Goal: Obtain resource: Download file/media

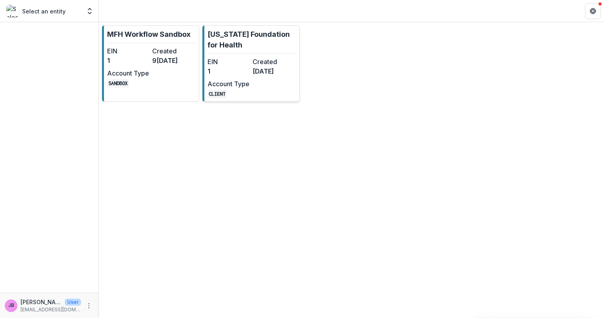
click at [274, 74] on dd "[DATE]" at bounding box center [274, 70] width 42 height 9
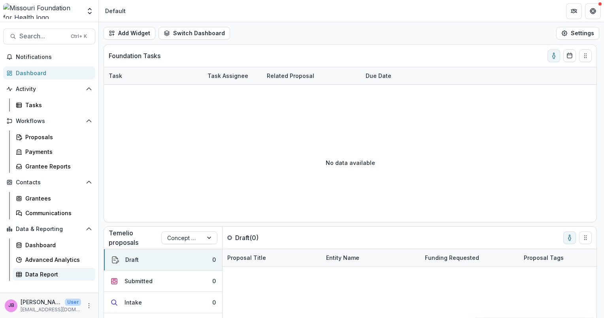
click at [37, 271] on div "Data Report" at bounding box center [57, 274] width 64 height 8
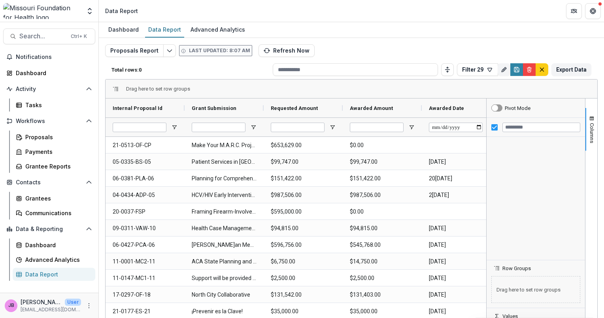
type input "**********"
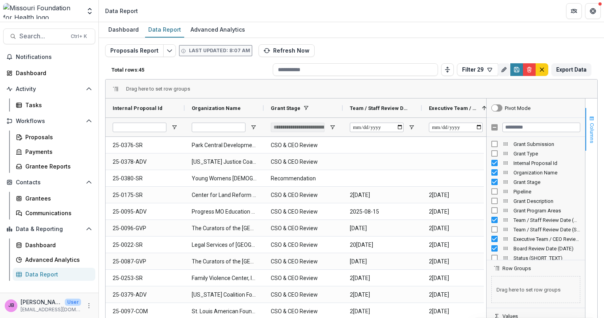
click at [590, 138] on span "Columns" at bounding box center [592, 133] width 6 height 20
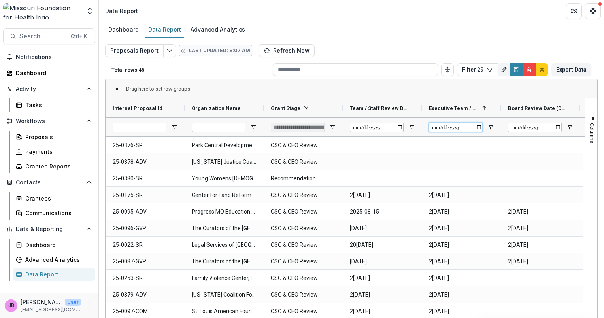
click at [479, 127] on input "Executive Team / CEO Review Date (DATE) Filter Input" at bounding box center [456, 127] width 54 height 9
type input "**********"
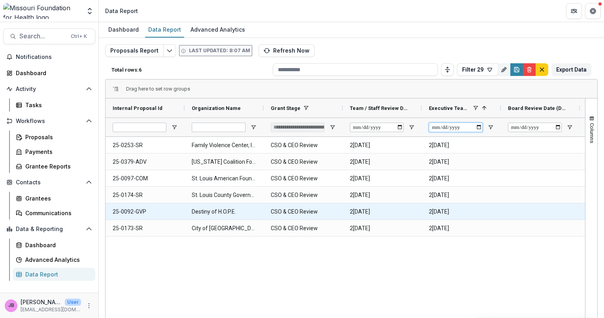
type input "**********"
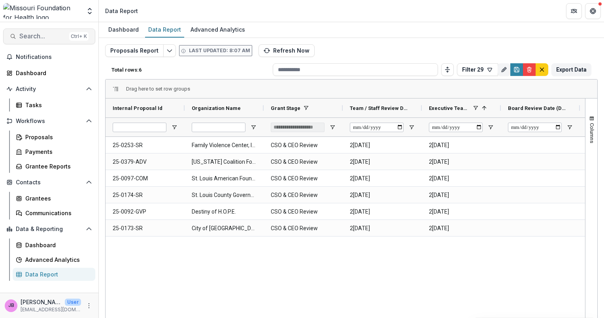
click at [37, 36] on span "Search..." at bounding box center [42, 36] width 47 height 8
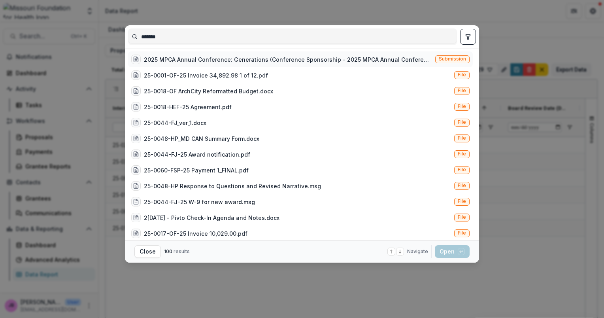
type input "*******"
click at [172, 59] on div "2025 MPCA Annual Conference: Generations (Conference Sponsorship - 2025 MPCA An…" at bounding box center [288, 59] width 288 height 8
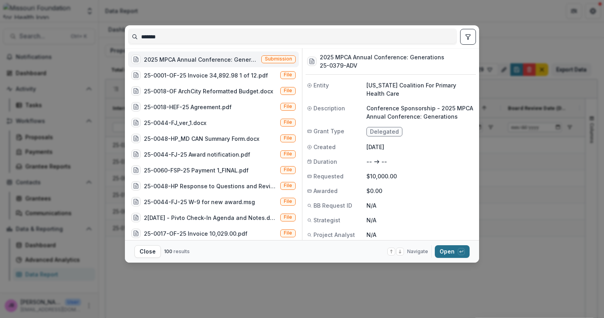
click at [462, 251] on icon "button" at bounding box center [461, 251] width 5 height 5
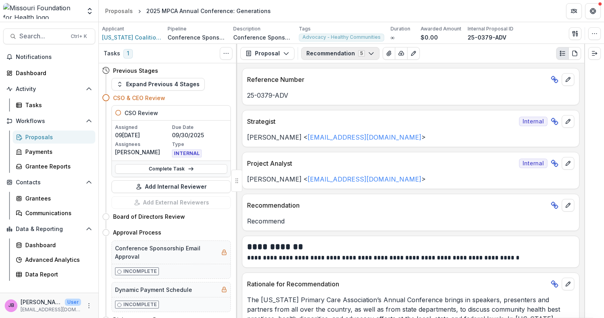
click at [370, 56] on icon "button" at bounding box center [371, 53] width 6 height 6
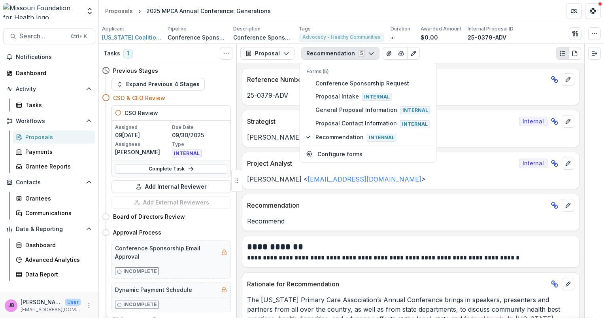
click at [487, 102] on div "Reference Number 25-0379-ADV" at bounding box center [411, 86] width 338 height 37
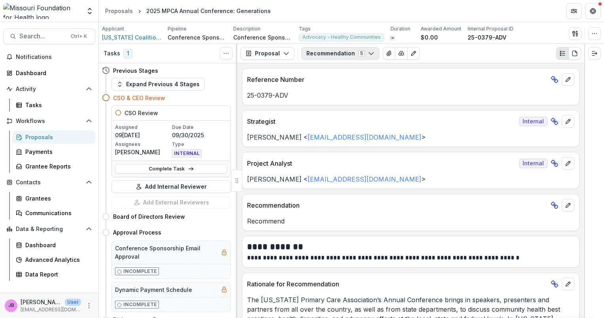
click at [368, 55] on icon "button" at bounding box center [371, 53] width 6 height 6
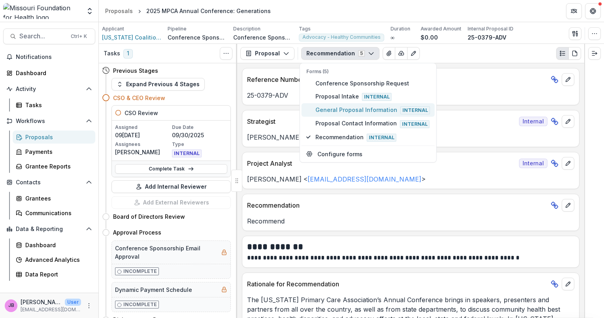
click at [363, 111] on span "General Proposal Information Internal" at bounding box center [372, 110] width 115 height 9
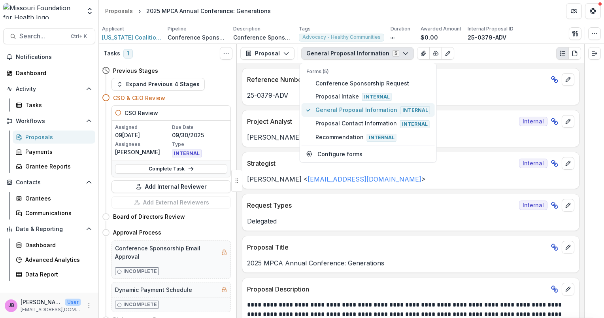
click at [337, 109] on span "General Proposal Information Internal" at bounding box center [372, 110] width 115 height 9
click at [467, 176] on p "Rachel Rimmerman < rrimmerman@mffh.org >" at bounding box center [410, 178] width 327 height 9
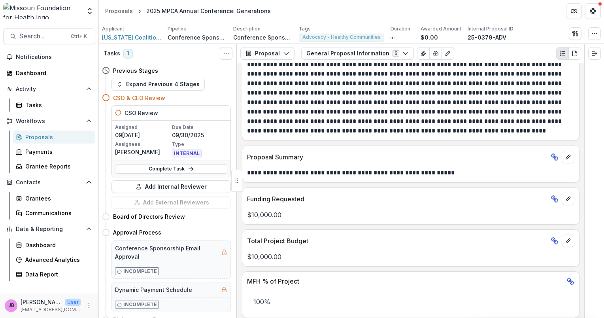
scroll to position [270, 0]
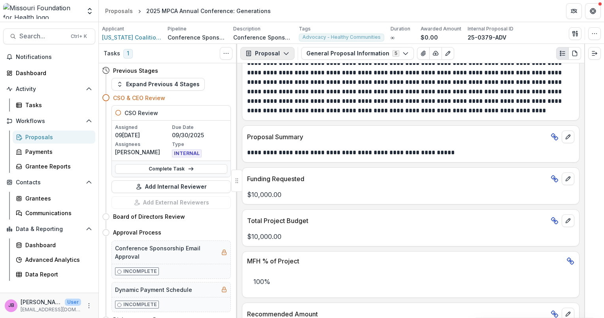
click at [289, 54] on button "Proposal" at bounding box center [267, 53] width 54 height 13
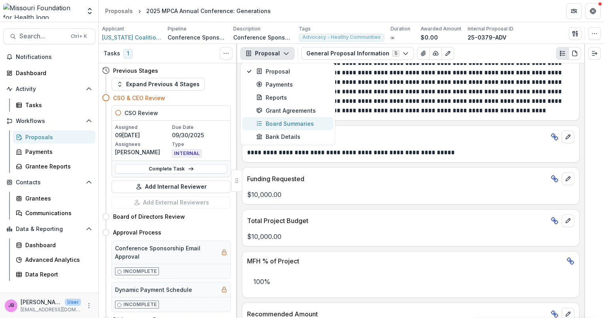
click at [289, 123] on div "Board Summaries" at bounding box center [292, 123] width 72 height 8
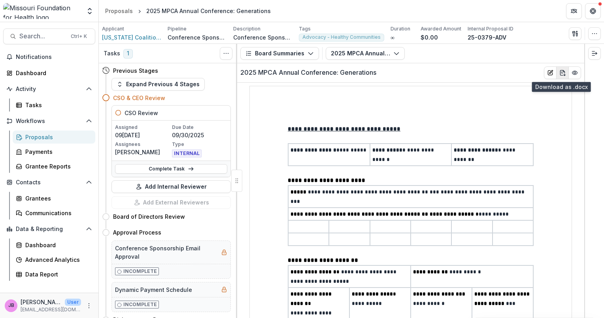
click at [565, 74] on line "download-word" at bounding box center [565, 75] width 0 height 2
click at [49, 270] on div "Data Report" at bounding box center [57, 274] width 64 height 8
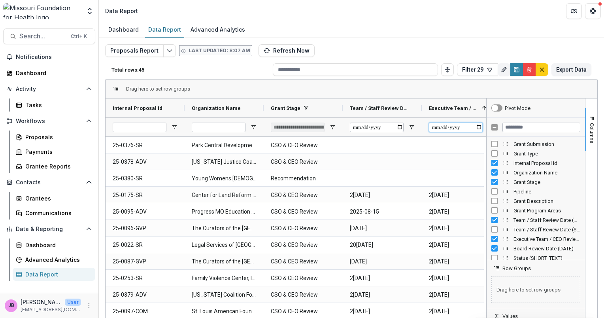
click at [477, 125] on input "Executive Team / CEO Review Date (DATE) Filter Input" at bounding box center [456, 127] width 54 height 9
type input "**********"
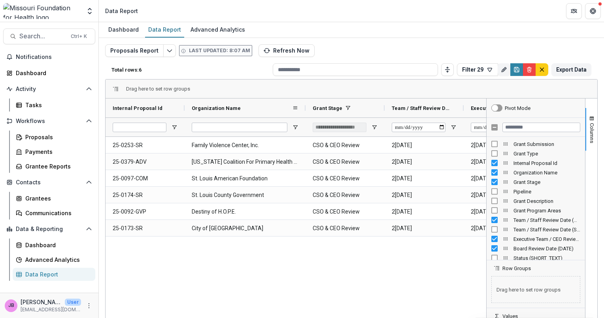
drag, startPoint x: 263, startPoint y: 108, endPoint x: 304, endPoint y: 111, distance: 42.0
click at [304, 111] on div at bounding box center [305, 107] width 3 height 19
click at [46, 38] on span "Search..." at bounding box center [42, 36] width 47 height 8
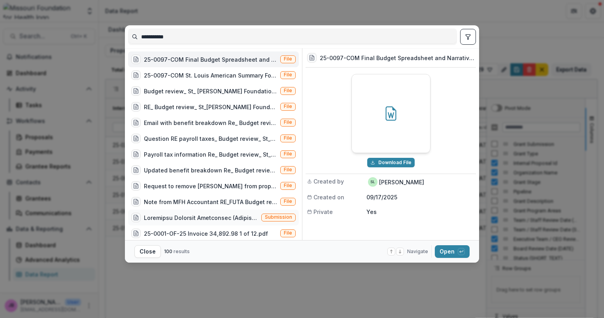
type input "**********"
click at [191, 214] on div at bounding box center [201, 217] width 114 height 8
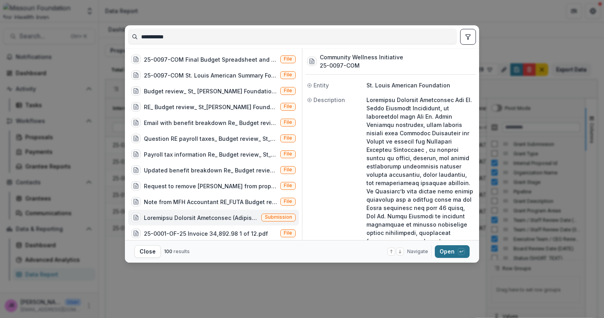
click at [455, 253] on button "Open with enter key" at bounding box center [452, 251] width 35 height 13
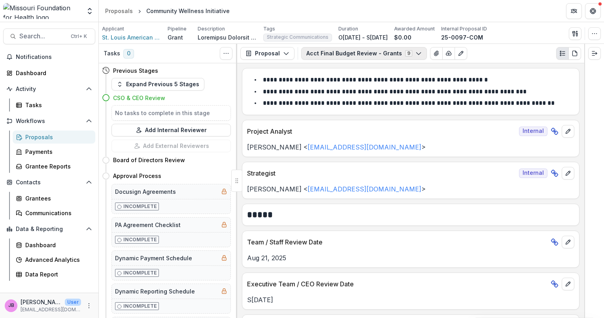
click at [416, 54] on polyline "button" at bounding box center [418, 54] width 4 height 2
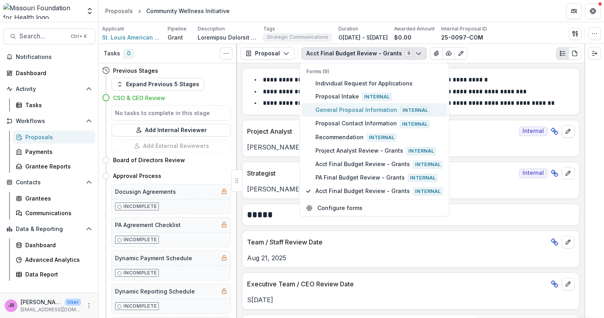
click at [368, 110] on span "General Proposal Information Internal" at bounding box center [378, 110] width 127 height 9
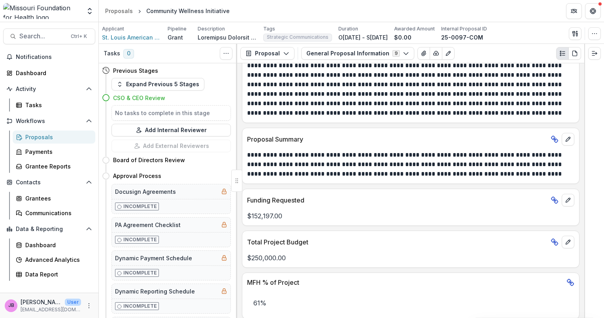
scroll to position [598, 0]
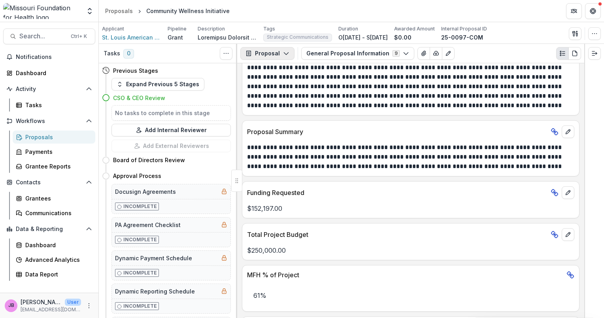
click at [287, 55] on icon "button" at bounding box center [286, 53] width 6 height 6
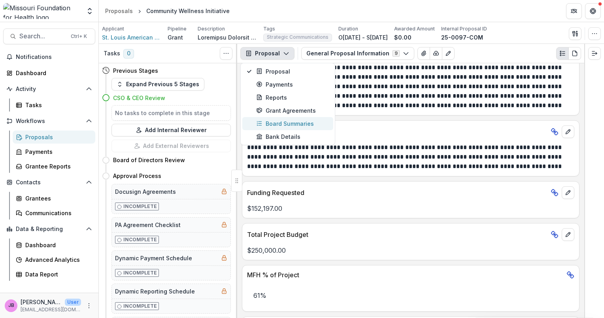
click at [285, 121] on div "Board Summaries" at bounding box center [292, 123] width 72 height 8
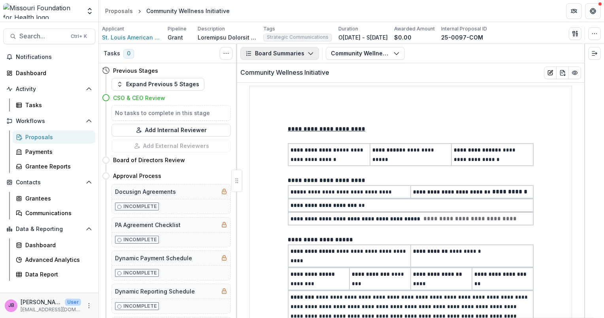
click at [309, 53] on icon "button" at bounding box center [311, 53] width 6 height 6
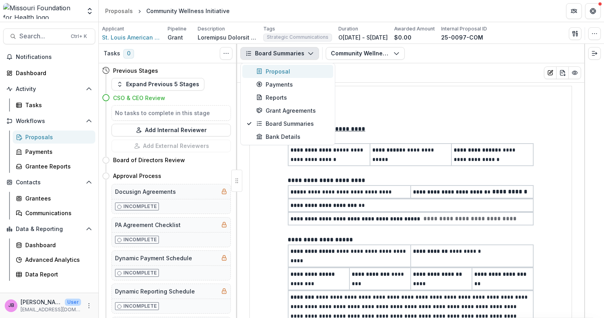
type button "proposal"
click at [294, 72] on div "Proposal" at bounding box center [292, 71] width 72 height 8
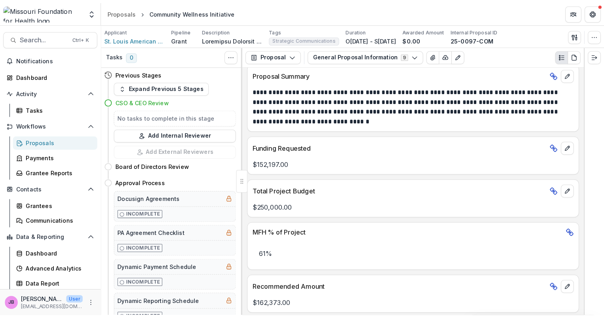
scroll to position [658, 0]
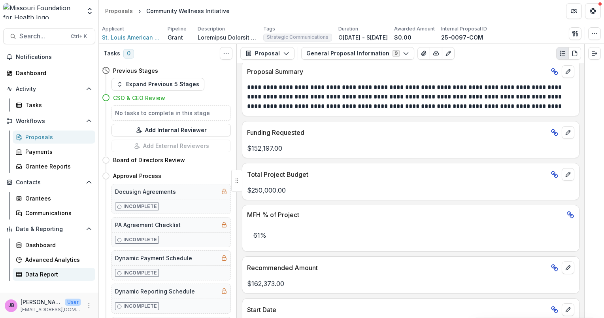
click at [34, 273] on div "Data Report" at bounding box center [57, 274] width 64 height 8
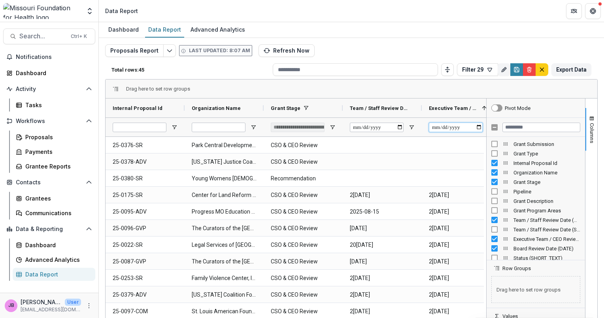
click at [479, 127] on input "Executive Team / CEO Review Date (DATE) Filter Input" at bounding box center [456, 127] width 54 height 9
type input "**********"
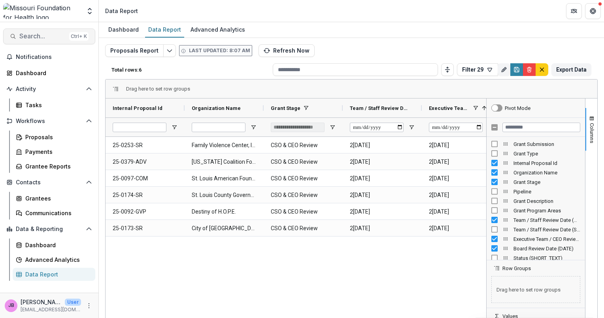
click at [38, 33] on span "Search..." at bounding box center [42, 36] width 47 height 8
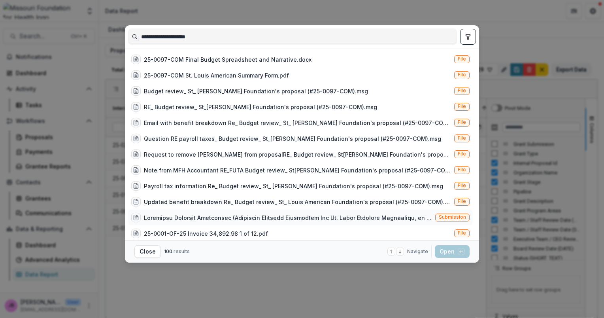
click at [186, 215] on div at bounding box center [288, 217] width 288 height 8
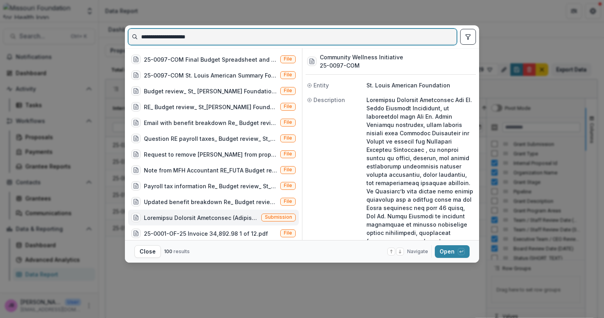
click at [250, 41] on input "**********" at bounding box center [292, 36] width 328 height 13
click at [185, 34] on input "**********" at bounding box center [292, 36] width 328 height 13
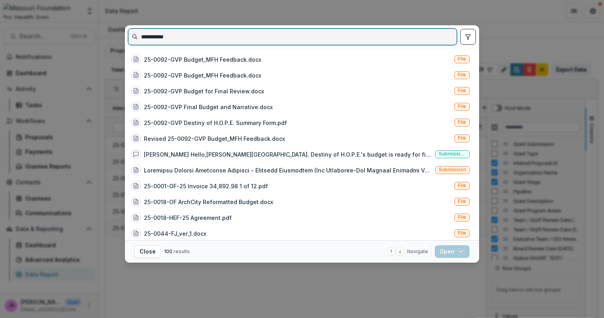
type input "**********"
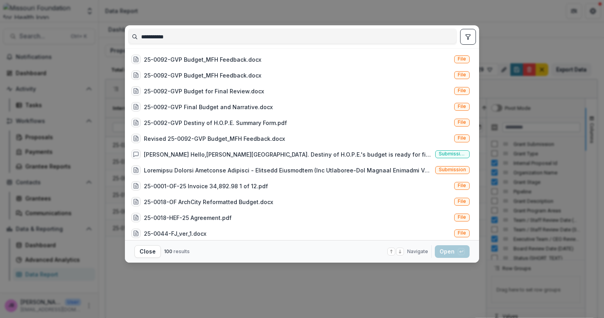
click at [521, 33] on div "**********" at bounding box center [302, 159] width 604 height 318
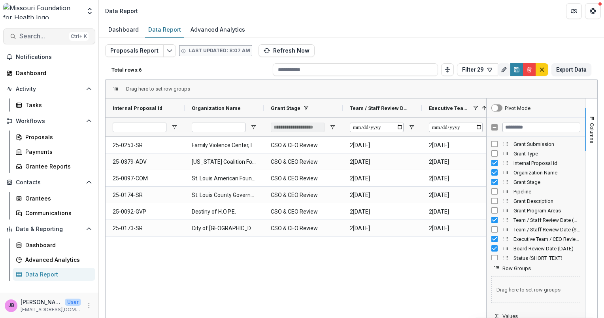
click at [47, 33] on span "Search..." at bounding box center [42, 36] width 47 height 8
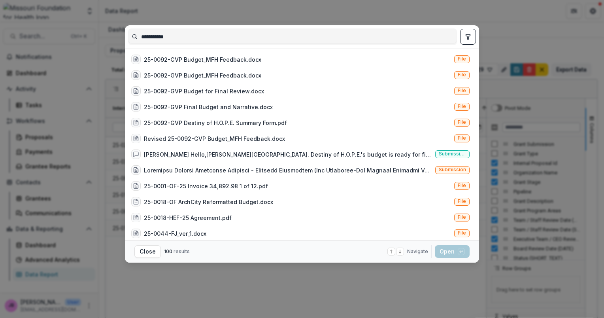
click at [253, 37] on input "**********" at bounding box center [292, 36] width 328 height 13
click at [258, 172] on div at bounding box center [288, 170] width 288 height 8
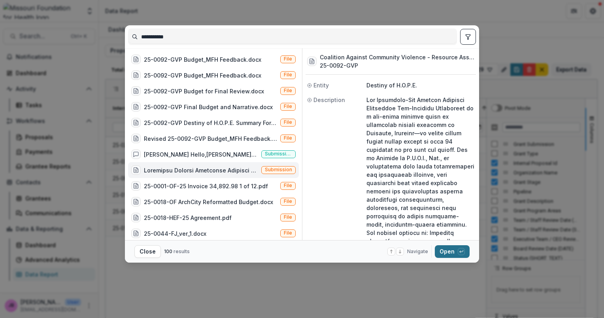
click at [443, 248] on button "Open with enter key" at bounding box center [452, 251] width 35 height 13
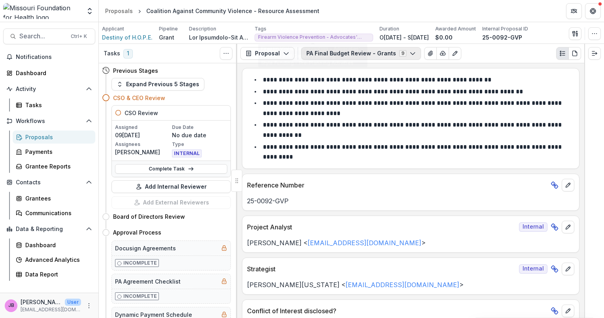
click at [332, 52] on button "PA Final Budget Review - Grants 9" at bounding box center [361, 53] width 120 height 13
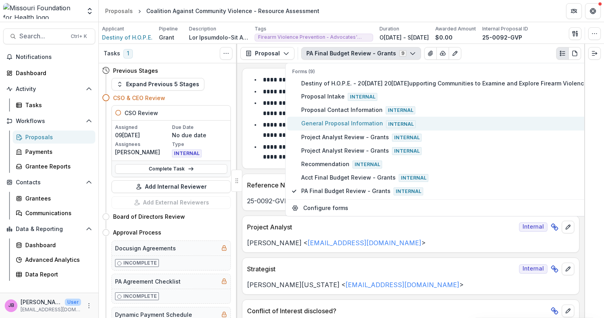
click at [325, 121] on span "General Proposal Information Internal" at bounding box center [450, 123] width 298 height 9
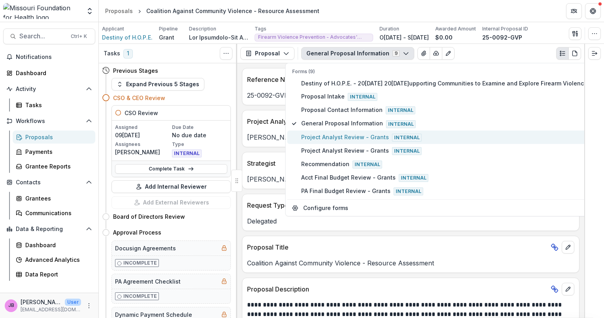
type button "4"
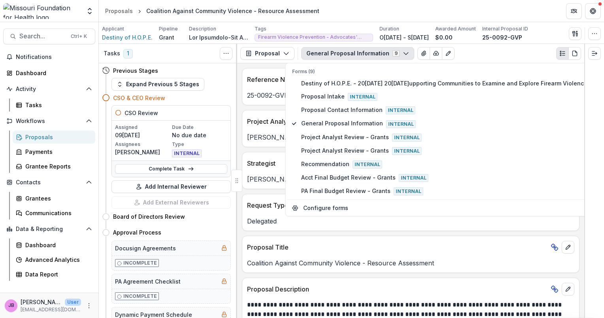
click at [524, 261] on p "Coalition Against Community Violence - Resource Assessment" at bounding box center [410, 262] width 327 height 9
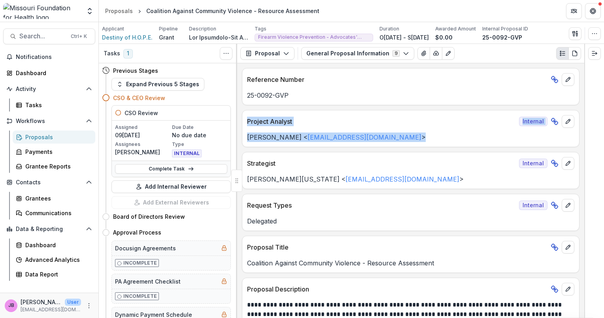
drag, startPoint x: 582, startPoint y: 98, endPoint x: 582, endPoint y: 145, distance: 47.0
click at [582, 145] on div "**********" at bounding box center [410, 190] width 347 height 255
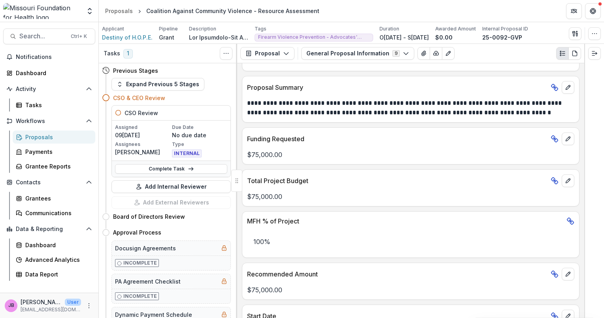
scroll to position [369, 0]
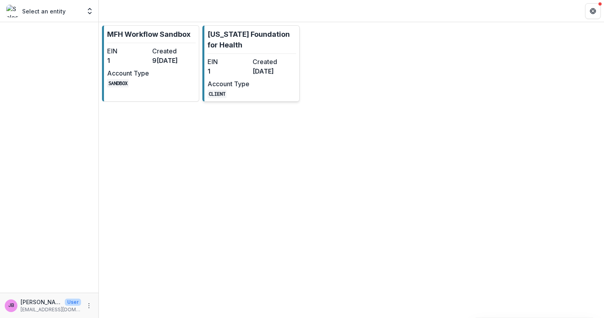
click at [236, 68] on dd "1" at bounding box center [229, 70] width 42 height 9
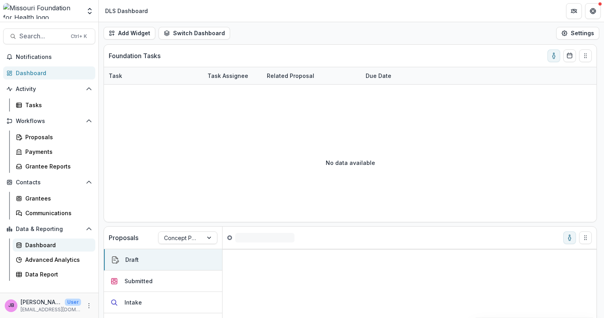
click at [42, 245] on div "Dashboard" at bounding box center [57, 245] width 64 height 8
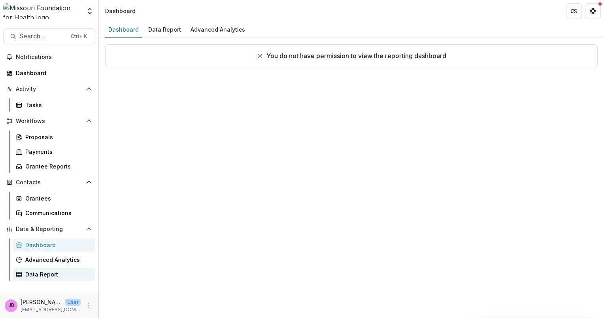
click at [43, 276] on div "Data Report" at bounding box center [57, 274] width 64 height 8
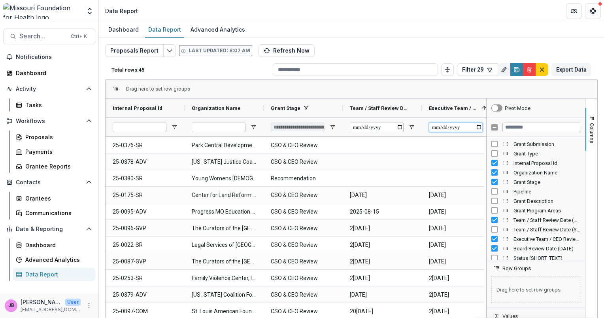
click at [476, 124] on input "Executive Team / CEO Review Date (DATE) Filter Input" at bounding box center [456, 127] width 54 height 9
type input "**********"
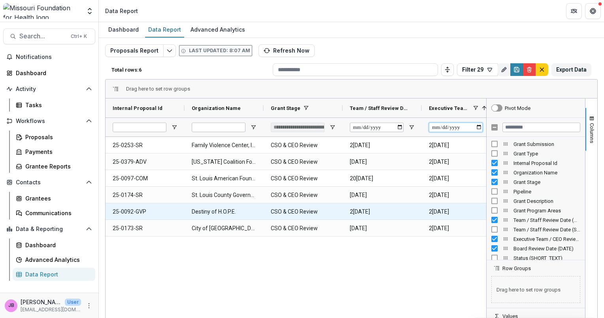
type input "**********"
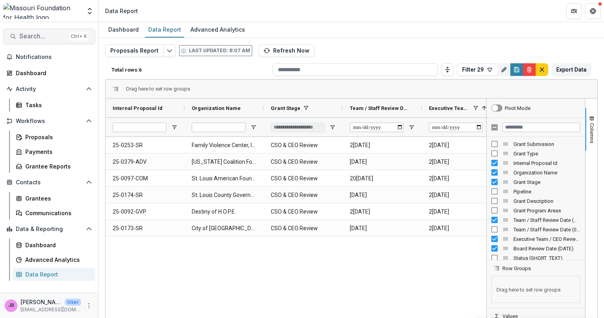
click at [33, 36] on span "Search..." at bounding box center [42, 36] width 47 height 8
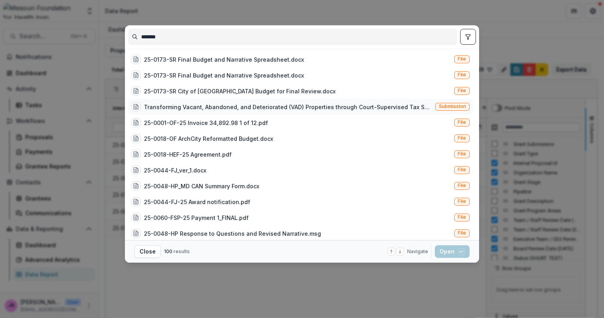
type input "*******"
click at [181, 105] on div "Transforming Vacant, Abandoned, and Deteriorated (VAD) Properties through Court…" at bounding box center [288, 107] width 288 height 8
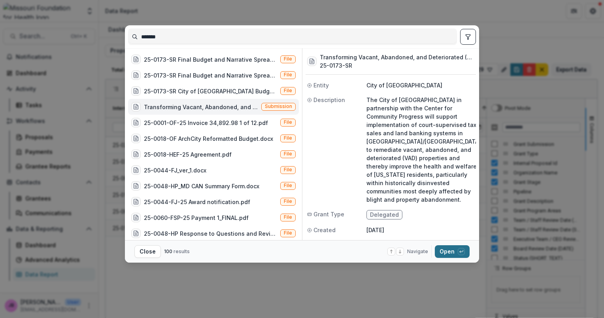
click at [448, 249] on button "Open with enter key" at bounding box center [452, 251] width 35 height 13
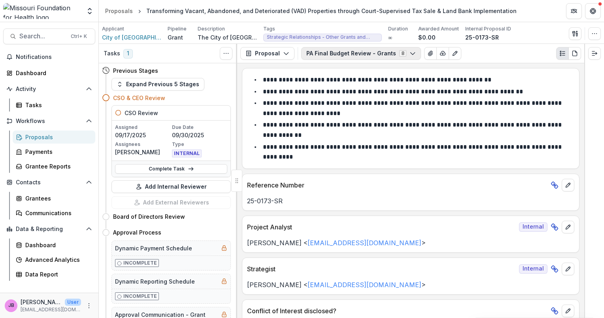
click at [410, 53] on icon "button" at bounding box center [413, 53] width 6 height 6
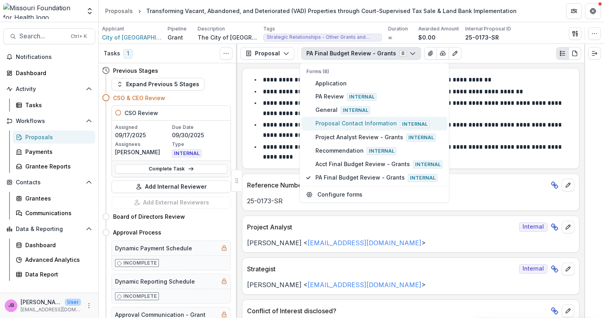
click at [342, 120] on span "Proposal Contact Information Internal" at bounding box center [378, 123] width 127 height 9
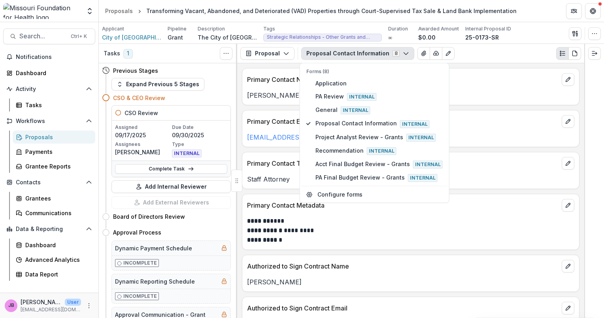
click at [387, 50] on button "Proposal Contact Information 8" at bounding box center [357, 53] width 113 height 13
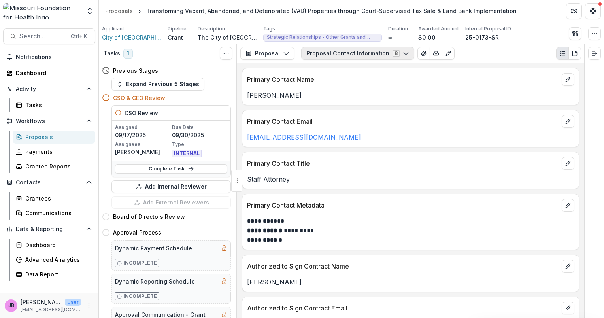
click at [387, 50] on button "Proposal Contact Information 8" at bounding box center [357, 53] width 113 height 13
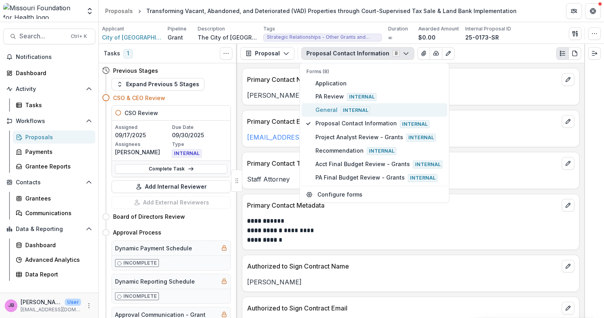
click at [357, 112] on span "Internal" at bounding box center [356, 110] width 30 height 8
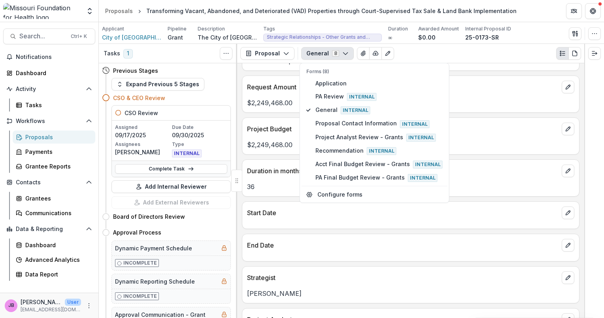
scroll to position [357, 0]
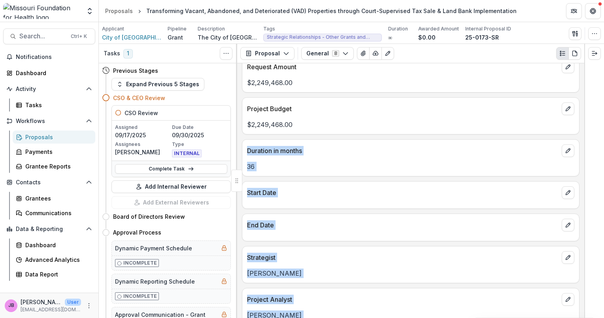
drag, startPoint x: 585, startPoint y: 132, endPoint x: 582, endPoint y: 118, distance: 14.3
click at [582, 118] on div "Tasks 1 Show Cancelled Tasks Previous Stages Expand Previous 5 Stages CSO & CEO…" at bounding box center [351, 181] width 505 height 274
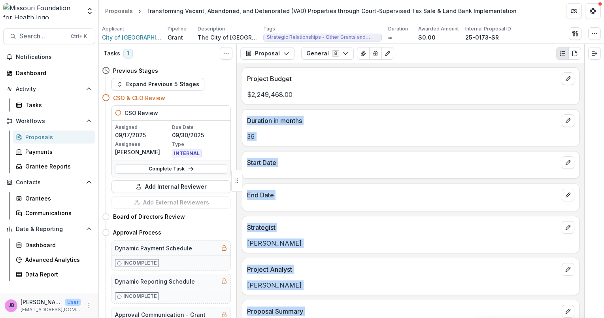
scroll to position [393, 0]
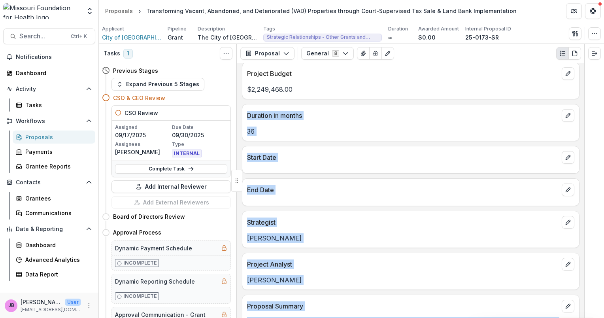
click at [466, 172] on div "Reference Number 25-0173-SR Request Type Grants - Delegated Application Type In…" at bounding box center [410, 190] width 347 height 255
click at [584, 138] on div at bounding box center [594, 181] width 20 height 274
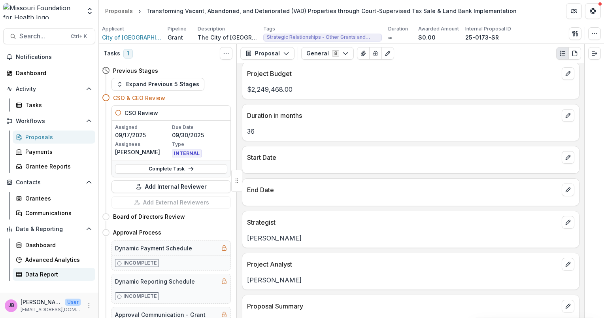
click at [38, 270] on div "Data Report" at bounding box center [57, 274] width 64 height 8
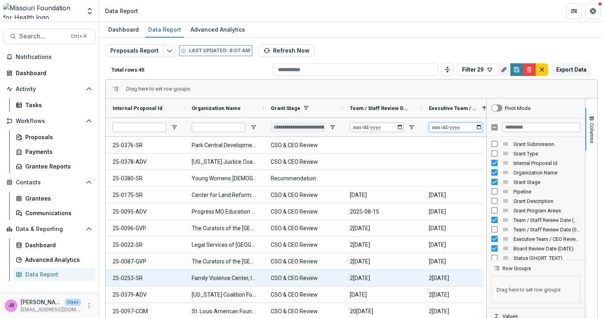
click at [476, 124] on input "Executive Team / CEO Review Date (DATE) Filter Input" at bounding box center [456, 127] width 54 height 9
type input "**********"
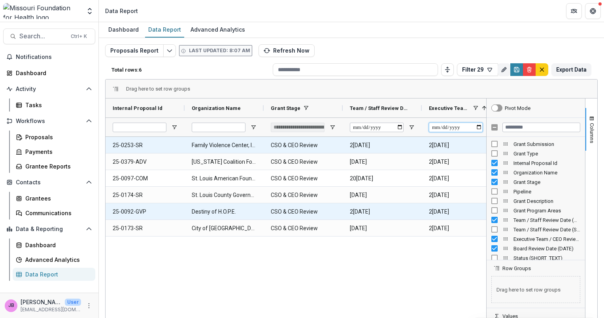
type input "**********"
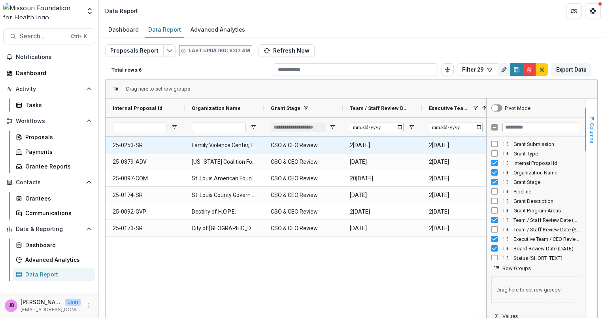
click at [591, 133] on span "Columns" at bounding box center [592, 133] width 6 height 20
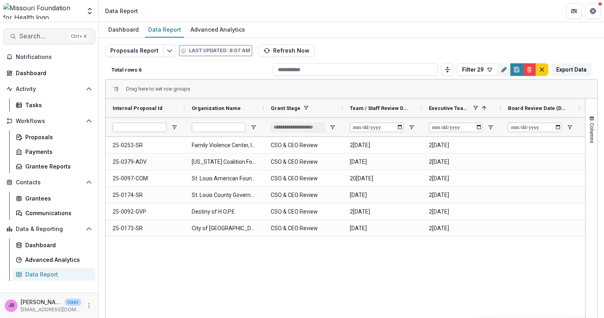
click at [31, 37] on span "Search..." at bounding box center [42, 36] width 47 height 8
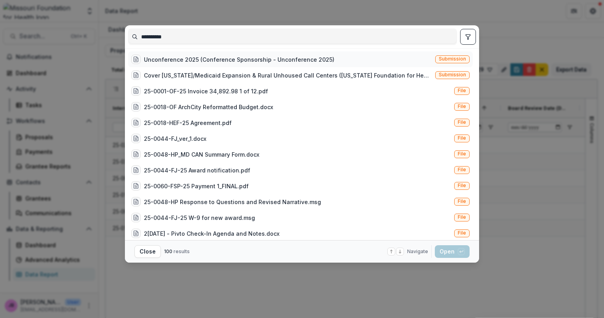
type input "**********"
click at [186, 57] on div "Unconference 2025 (Conference Sponsorship - Unconference 2025)" at bounding box center [239, 59] width 191 height 8
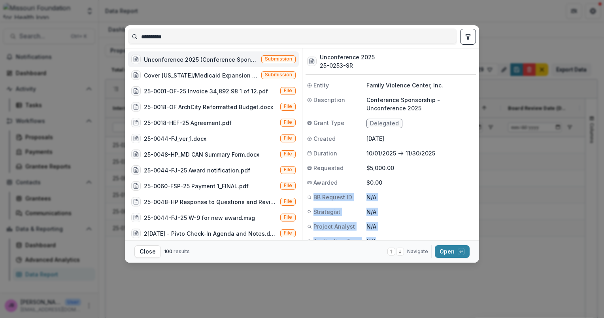
scroll to position [8, 0]
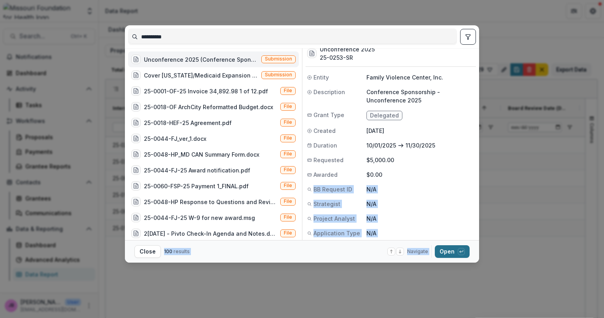
click at [454, 253] on button "Open with enter key" at bounding box center [452, 251] width 35 height 13
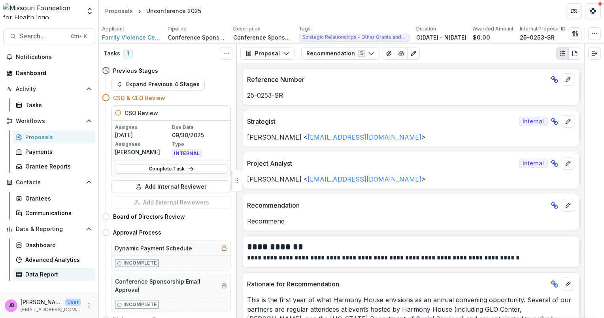
click at [45, 270] on div "Data Report" at bounding box center [57, 274] width 64 height 8
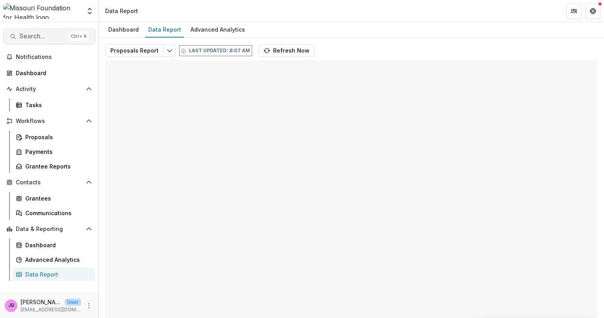
click at [38, 38] on span "Search..." at bounding box center [42, 36] width 47 height 8
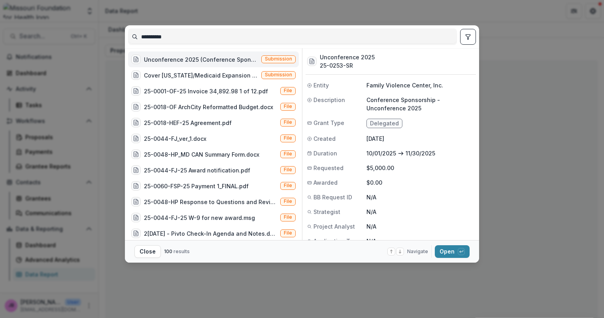
click at [190, 59] on div "Unconference 2025 (Conference Sponsorship - Unconference 2025)" at bounding box center [201, 59] width 114 height 8
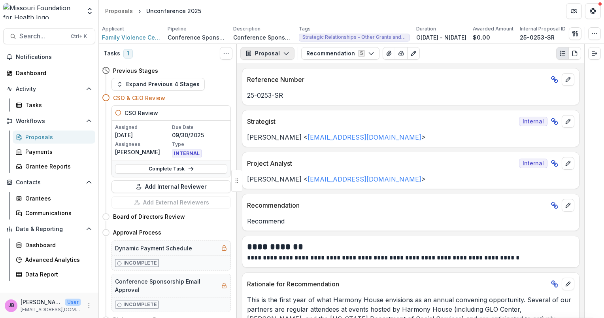
click at [289, 54] on button "Proposal" at bounding box center [267, 53] width 54 height 13
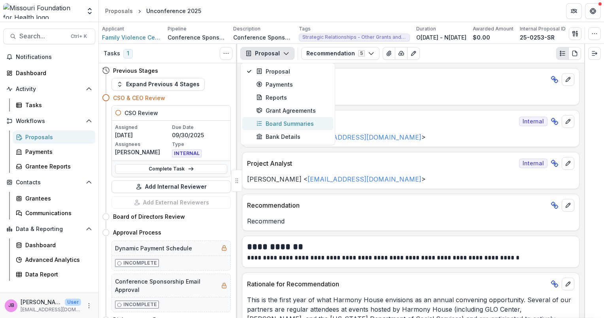
click at [276, 123] on div "Board Summaries" at bounding box center [292, 123] width 72 height 8
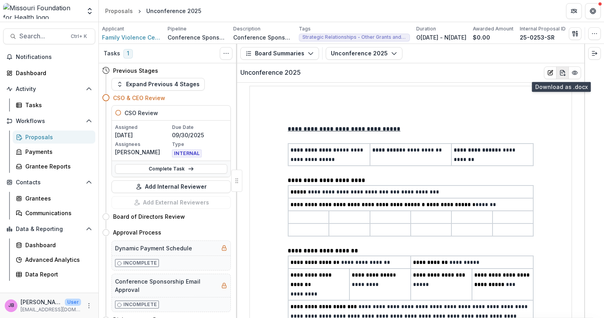
click at [563, 72] on icon "download-word" at bounding box center [564, 71] width 2 height 2
click at [49, 38] on span "Search..." at bounding box center [42, 36] width 47 height 8
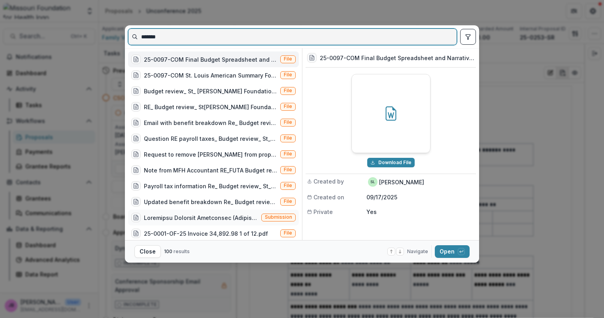
type input "*******"
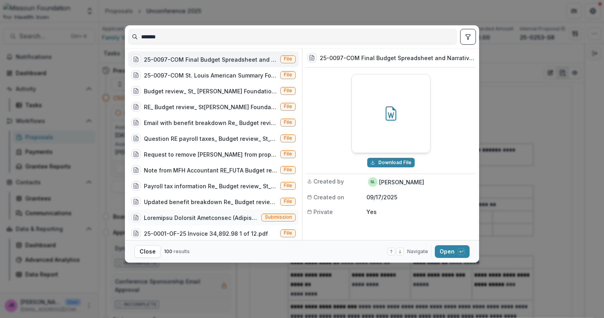
click at [220, 215] on div at bounding box center [201, 217] width 114 height 8
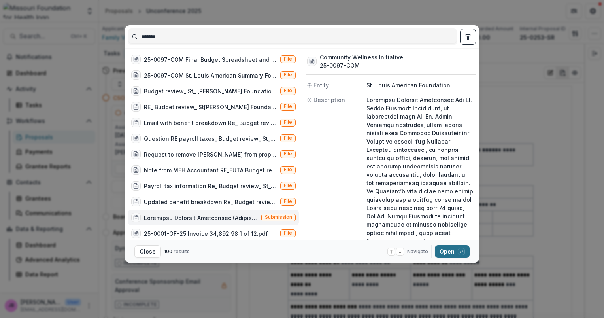
click at [458, 251] on div "button" at bounding box center [461, 251] width 7 height 7
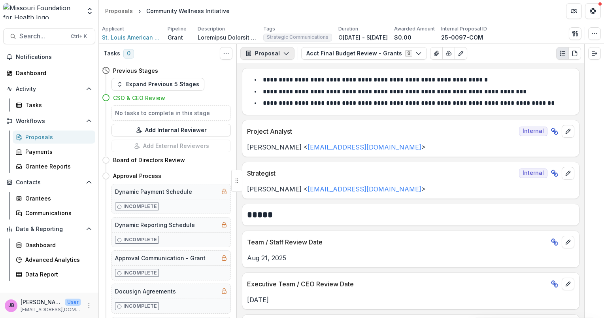
click at [284, 54] on polyline "button" at bounding box center [286, 54] width 4 height 2
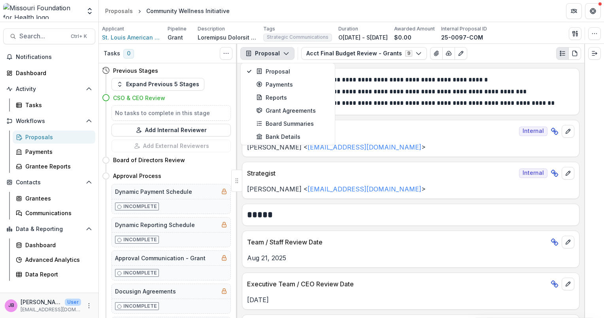
click at [445, 161] on div "**********" at bounding box center [410, 190] width 347 height 255
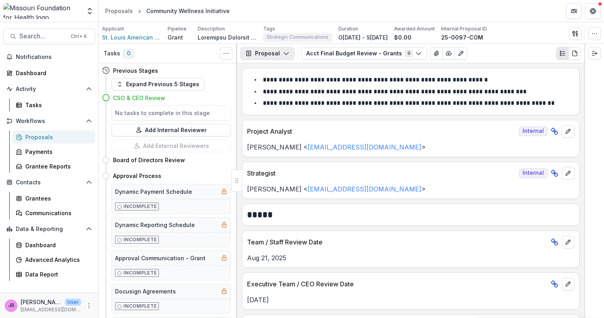
click at [287, 53] on icon "button" at bounding box center [286, 53] width 6 height 6
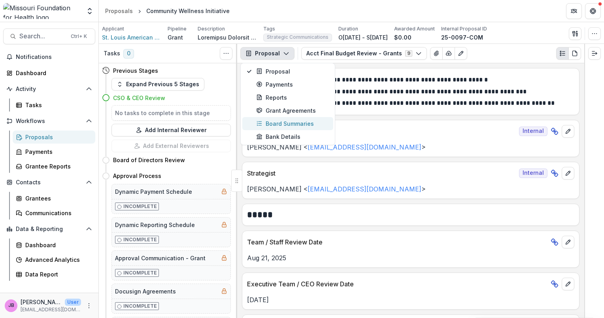
click at [285, 123] on div "Board Summaries" at bounding box center [292, 123] width 72 height 8
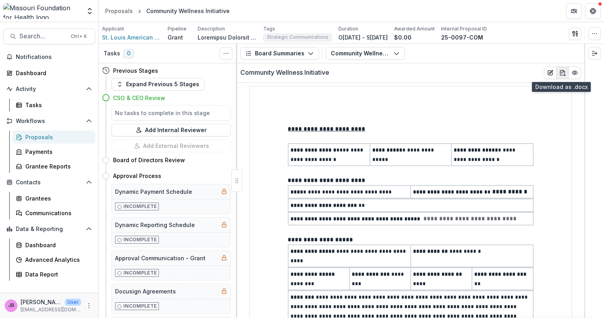
click at [564, 73] on button "download-word" at bounding box center [562, 72] width 13 height 13
click at [48, 33] on span "Search..." at bounding box center [42, 36] width 47 height 8
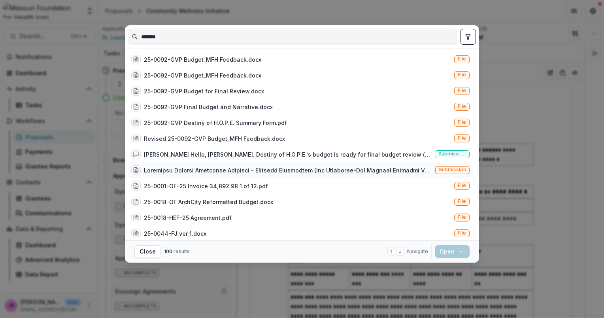
type input "*******"
click at [215, 163] on div "Submission" at bounding box center [300, 170] width 345 height 16
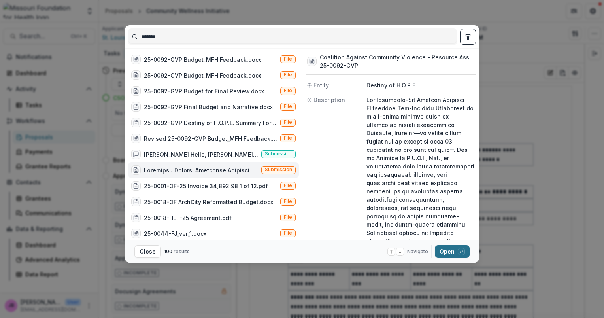
click at [458, 250] on div "button" at bounding box center [461, 251] width 7 height 7
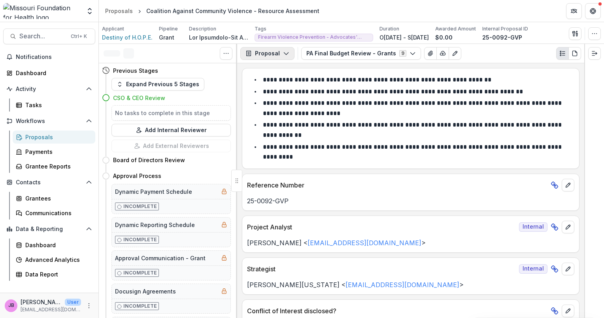
click at [281, 53] on button "Proposal" at bounding box center [267, 53] width 54 height 13
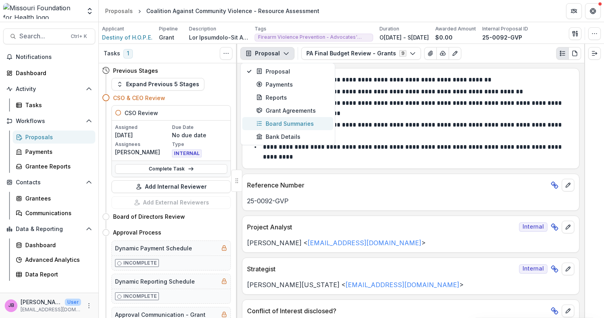
click at [276, 125] on div "Board Summaries" at bounding box center [292, 123] width 72 height 8
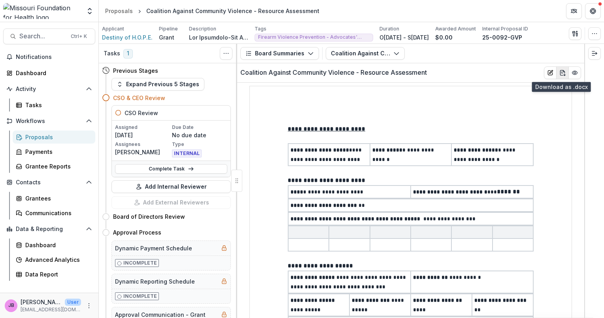
click at [561, 73] on icon "download-word" at bounding box center [562, 73] width 6 height 6
click at [38, 37] on span "Search..." at bounding box center [42, 36] width 47 height 8
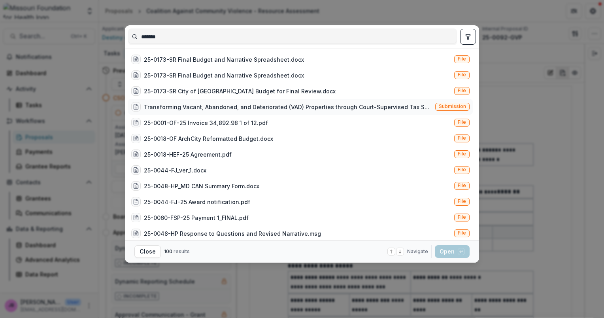
type input "*******"
click at [220, 106] on div "Transforming Vacant, Abandoned, and Deteriorated (VAD) Properties through Court…" at bounding box center [288, 107] width 288 height 8
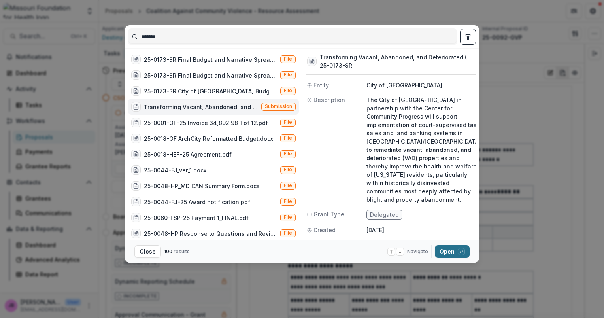
click at [457, 249] on button "Open with enter key" at bounding box center [452, 251] width 35 height 13
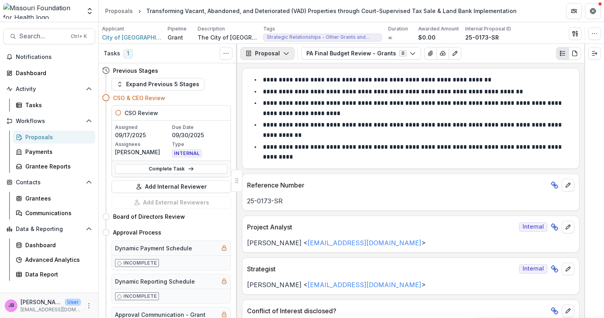
click at [284, 54] on polyline "button" at bounding box center [286, 54] width 4 height 2
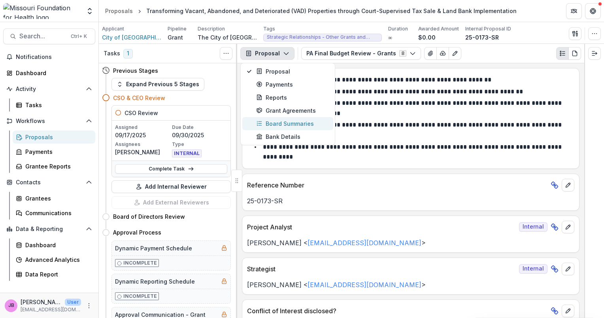
click at [277, 122] on div "Board Summaries" at bounding box center [292, 123] width 72 height 8
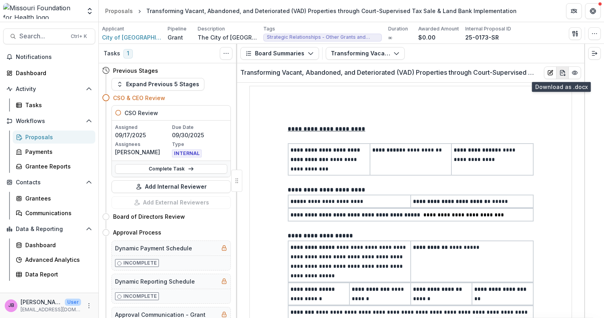
click at [560, 72] on icon "download-word" at bounding box center [562, 73] width 6 height 6
click at [45, 272] on div "Data Report" at bounding box center [57, 274] width 64 height 8
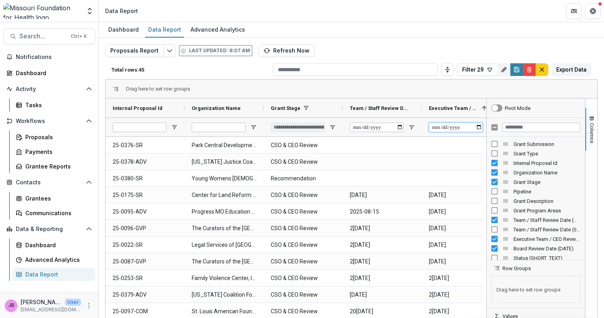
click at [478, 127] on input "Executive Team / CEO Review Date (DATE) Filter Input" at bounding box center [456, 127] width 54 height 9
type input "**********"
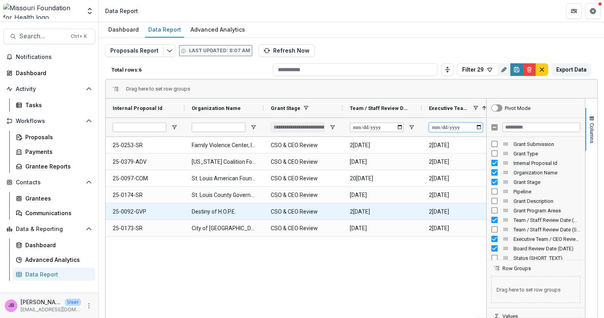
type input "**********"
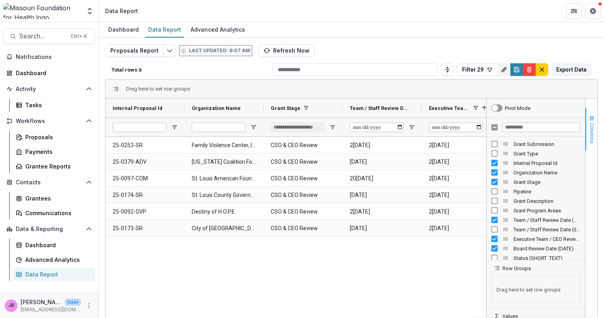
click at [587, 122] on button "Columns" at bounding box center [592, 129] width 12 height 43
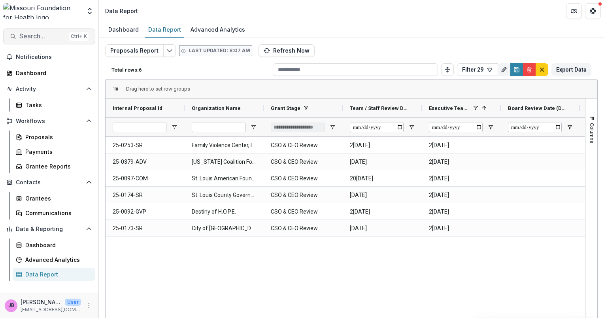
click at [38, 36] on span "Search..." at bounding box center [42, 36] width 47 height 8
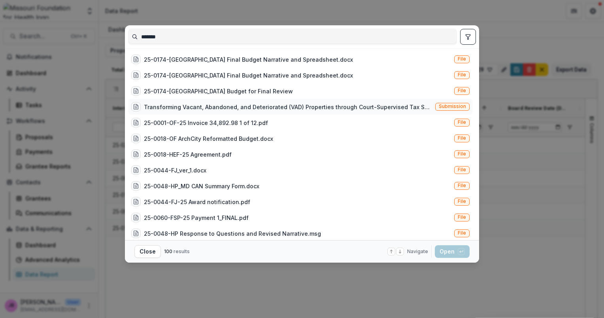
type input "*******"
click at [184, 108] on div "Transforming Vacant, Abandoned, and Deteriorated (VAD) Properties through Court…" at bounding box center [288, 107] width 288 height 8
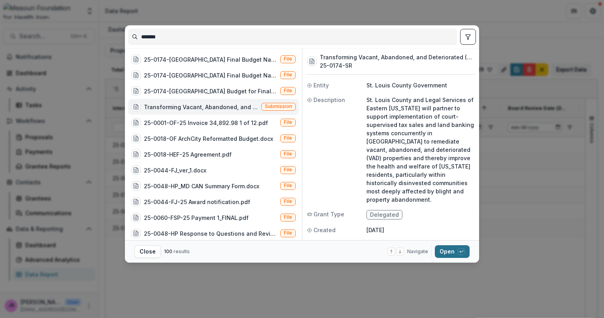
click at [447, 248] on button "Open with enter key" at bounding box center [452, 251] width 35 height 13
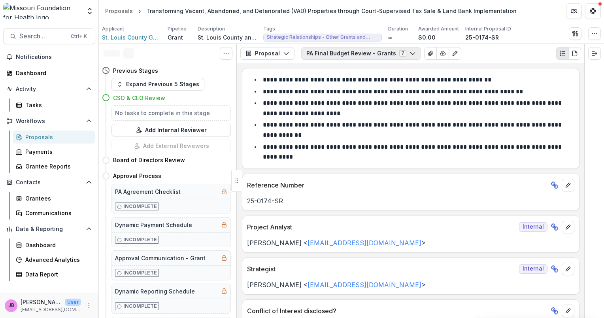
click at [370, 53] on button "PA Final Budget Review - Grants 7" at bounding box center [361, 53] width 120 height 13
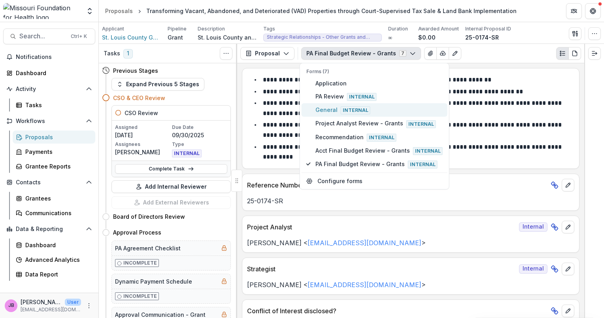
click at [356, 106] on span "Internal" at bounding box center [356, 110] width 30 height 8
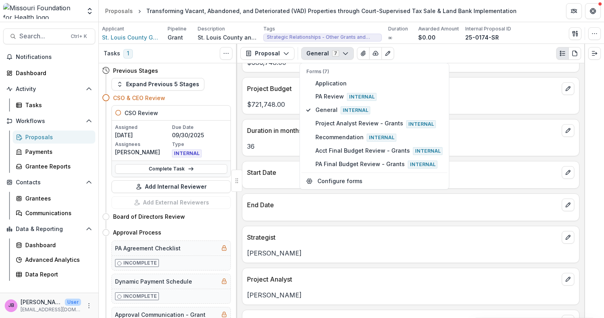
scroll to position [410, 0]
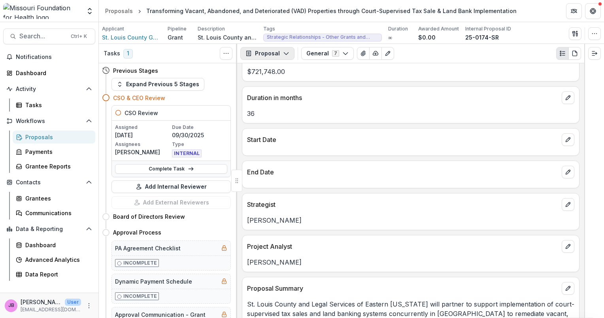
click at [283, 55] on icon "button" at bounding box center [286, 53] width 6 height 6
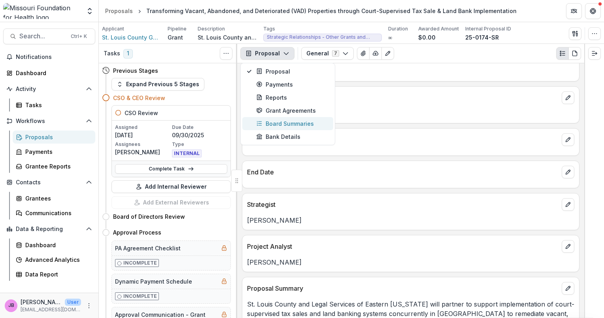
click at [285, 123] on div "Board Summaries" at bounding box center [292, 123] width 72 height 8
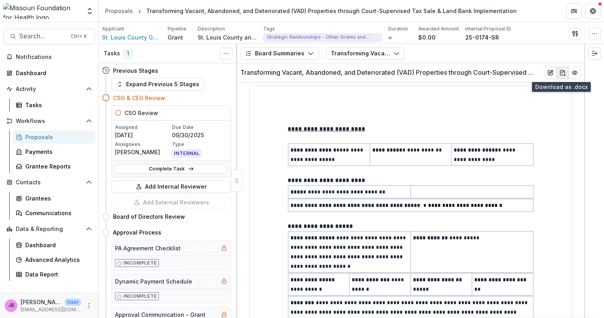
click at [562, 72] on icon "download-word" at bounding box center [562, 73] width 6 height 6
click at [55, 34] on span "Search..." at bounding box center [42, 36] width 47 height 8
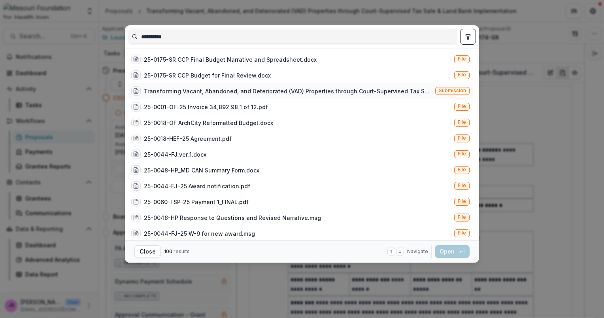
type input "**********"
click at [196, 89] on div "Transforming Vacant, Abandoned, and Deteriorated (VAD) Properties through Court…" at bounding box center [288, 91] width 288 height 8
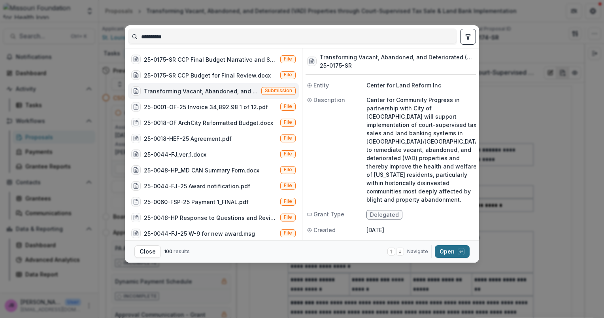
click at [450, 253] on button "Open with enter key" at bounding box center [452, 251] width 35 height 13
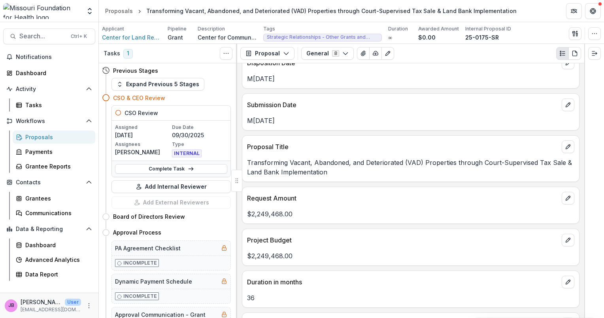
scroll to position [247, 0]
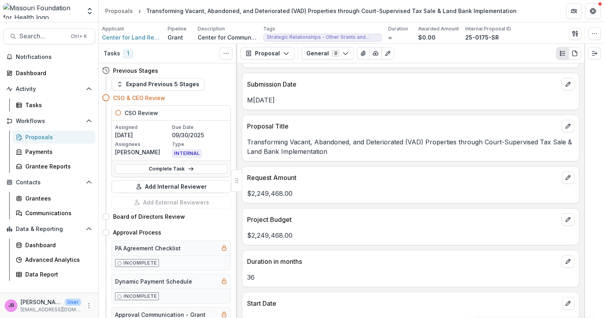
drag, startPoint x: 584, startPoint y: 116, endPoint x: 584, endPoint y: 138, distance: 21.7
click at [584, 138] on div at bounding box center [594, 181] width 20 height 274
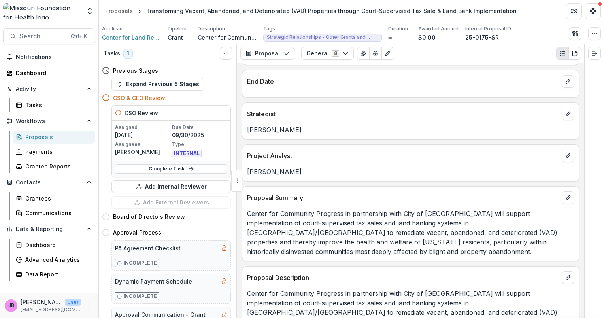
scroll to position [514, 0]
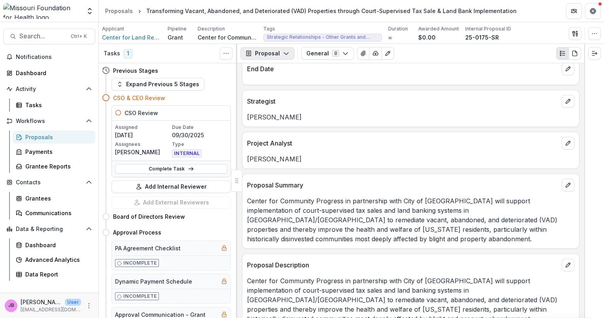
click at [284, 53] on polyline "button" at bounding box center [286, 54] width 4 height 2
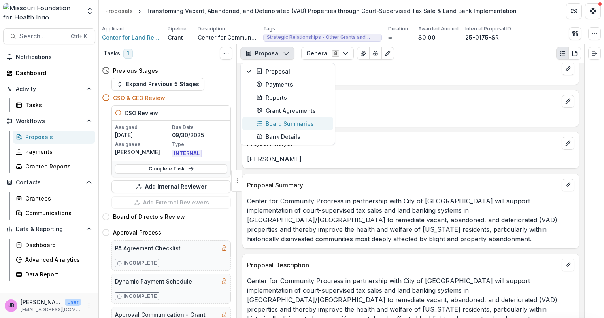
click at [279, 121] on div "Board Summaries" at bounding box center [292, 123] width 72 height 8
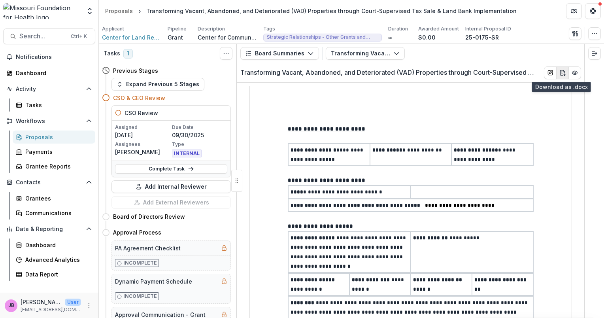
click at [559, 71] on icon "download-word" at bounding box center [562, 73] width 6 height 6
click at [200, 95] on div "CSO & CEO Review" at bounding box center [172, 98] width 118 height 8
